Goal: Go to known website: Access a specific website the user already knows

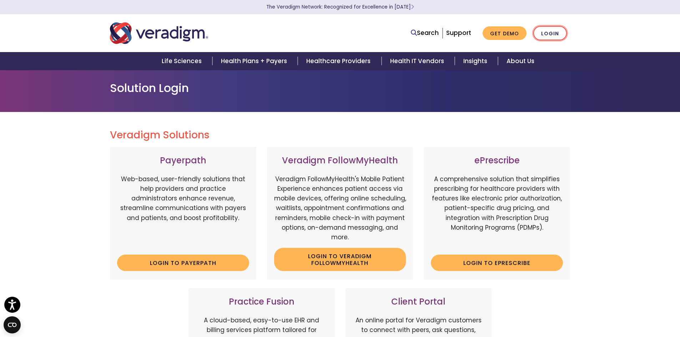
drag, startPoint x: 524, startPoint y: 27, endPoint x: 548, endPoint y: 38, distance: 26.3
click at [525, 27] on li "Get Demo" at bounding box center [502, 33] width 49 height 14
click at [551, 36] on link "Login" at bounding box center [550, 33] width 34 height 15
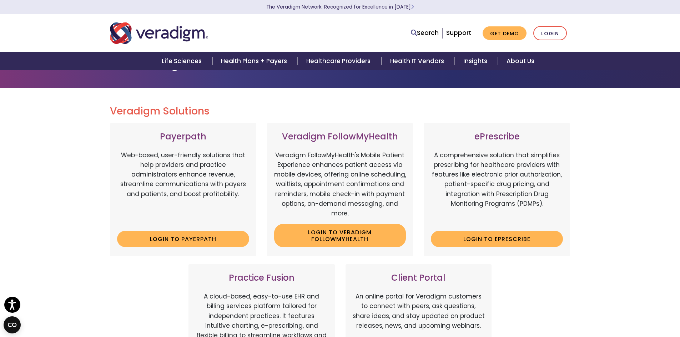
scroll to position [36, 0]
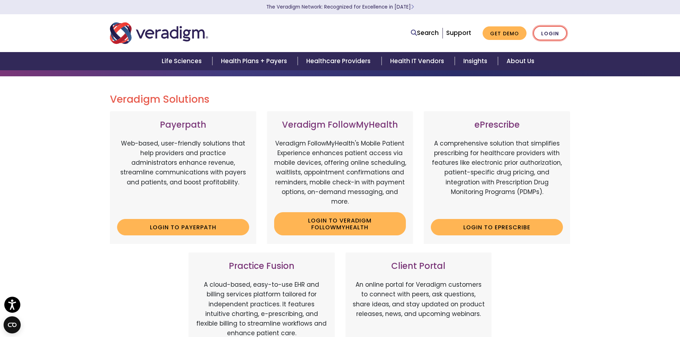
click at [549, 32] on link "Login" at bounding box center [550, 33] width 34 height 15
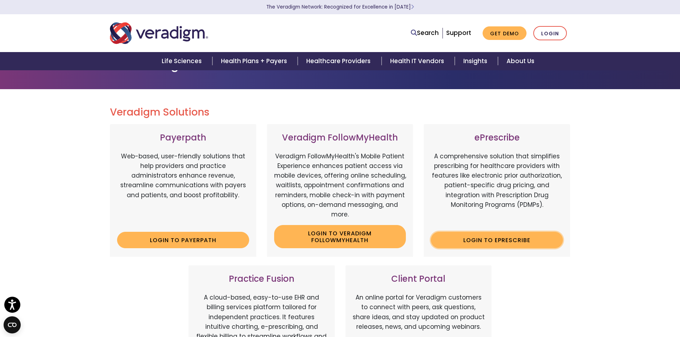
scroll to position [36, 0]
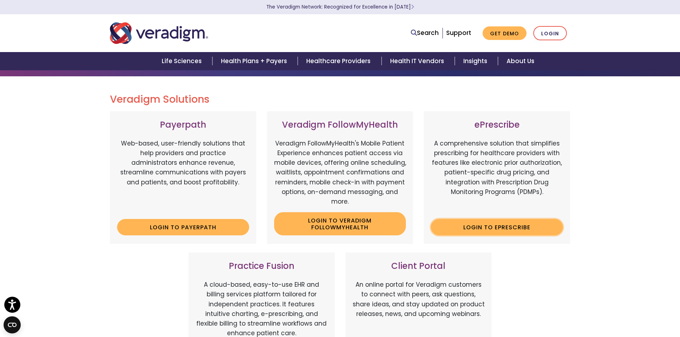
click at [489, 223] on link "Login to ePrescribe" at bounding box center [497, 227] width 132 height 16
